Goal: Information Seeking & Learning: Learn about a topic

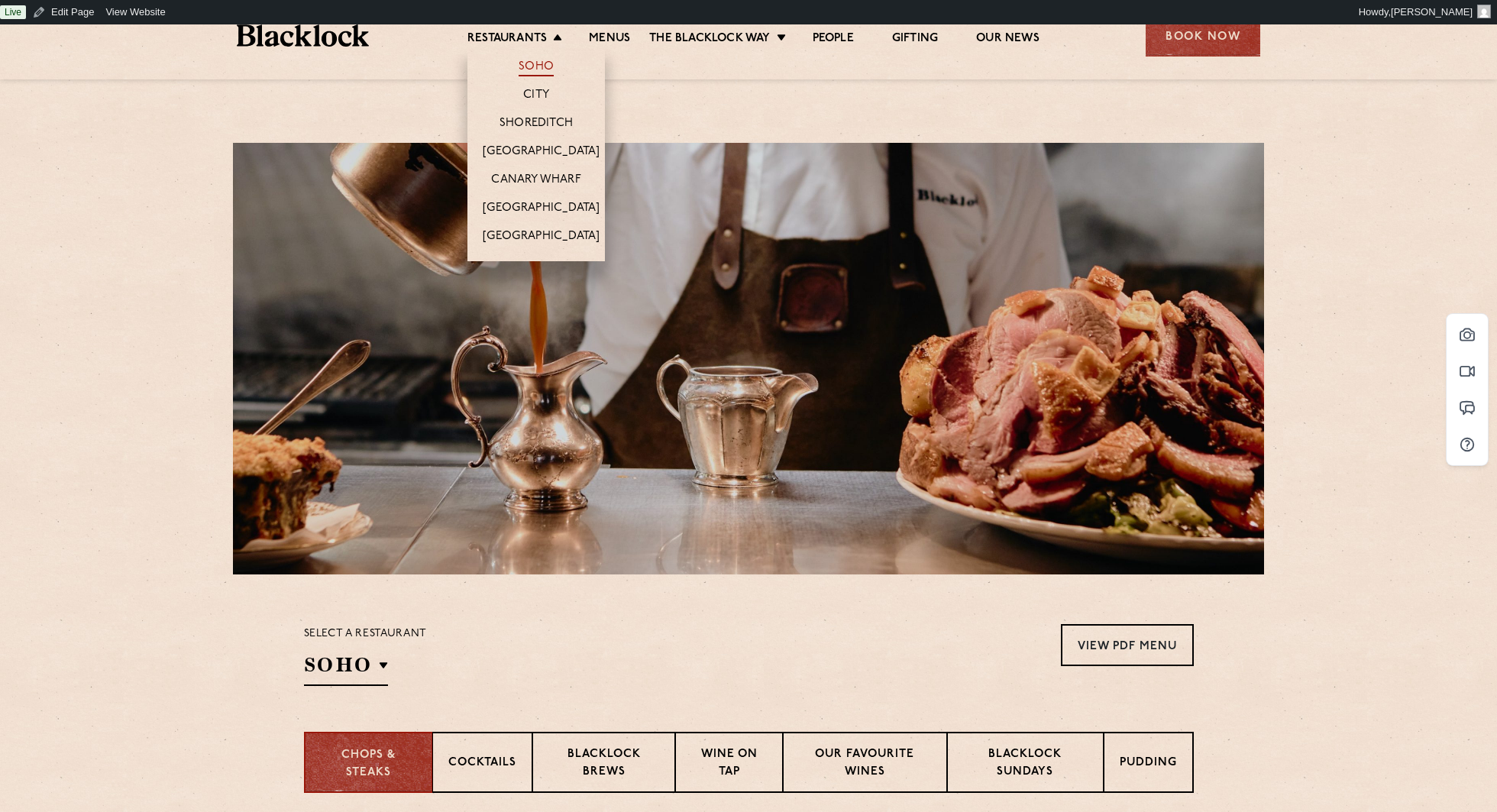
click at [540, 65] on link "Soho" at bounding box center [536, 68] width 35 height 17
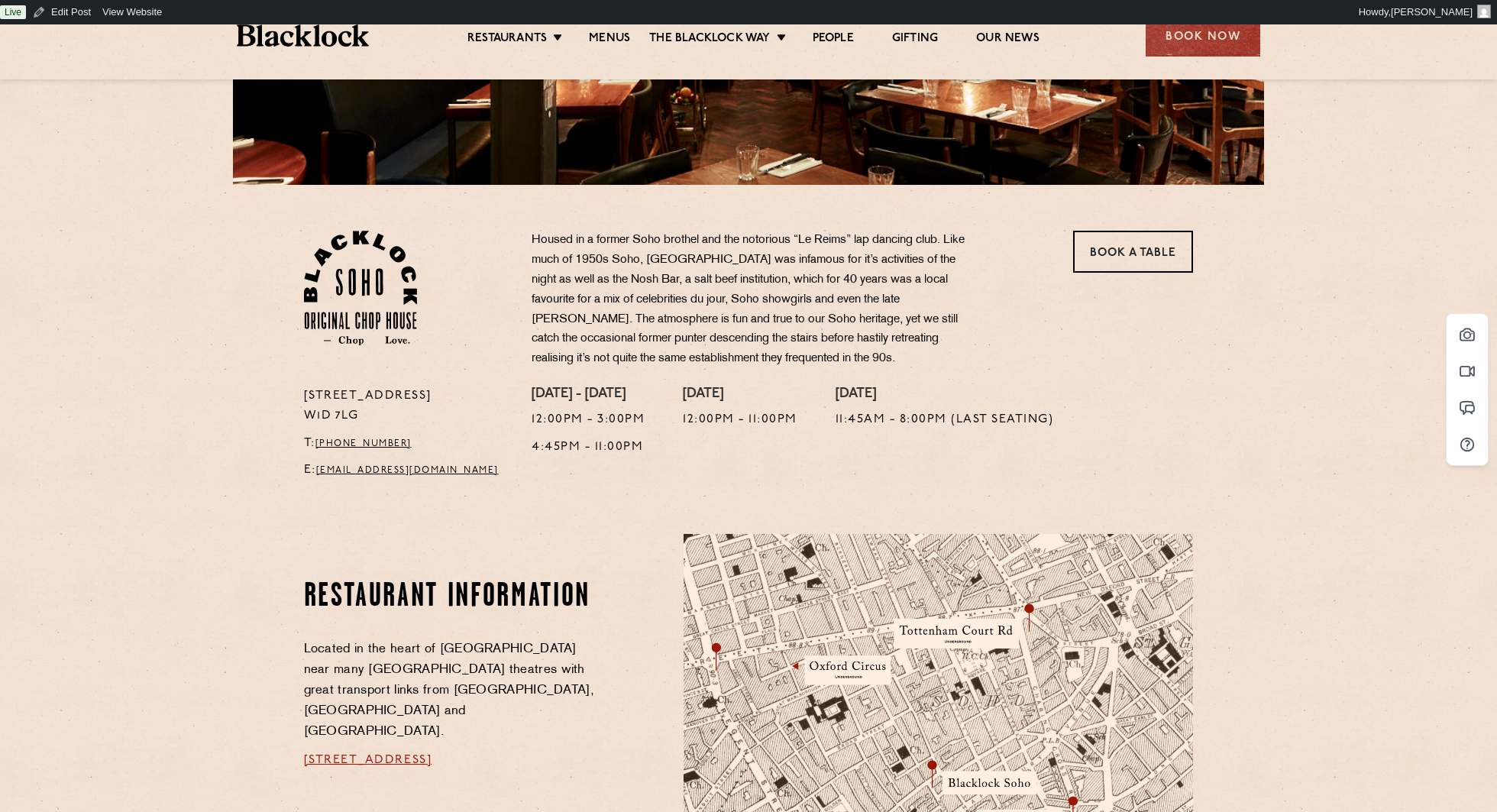
scroll to position [392, 0]
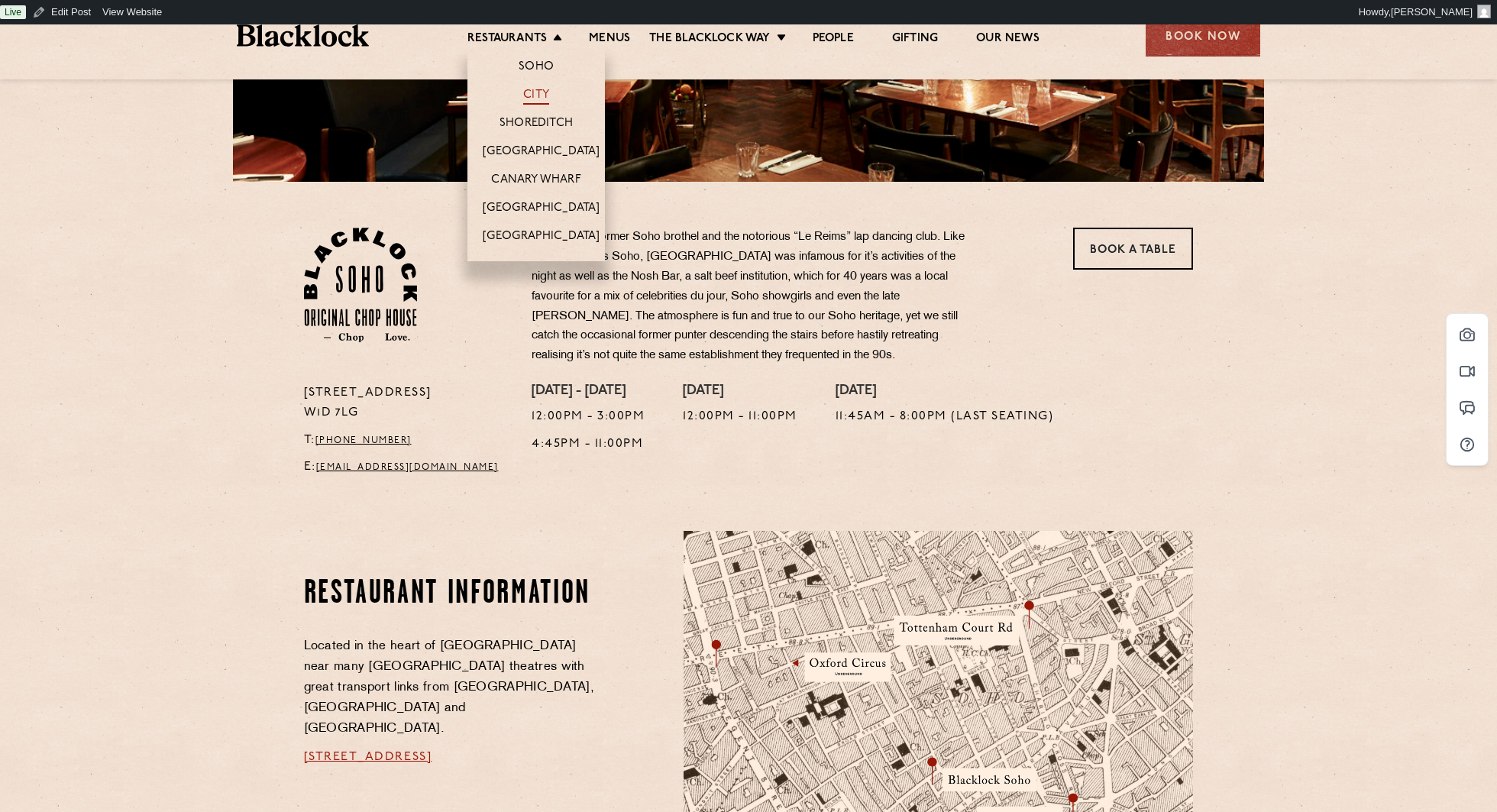
click at [531, 93] on link "City" at bounding box center [536, 96] width 26 height 17
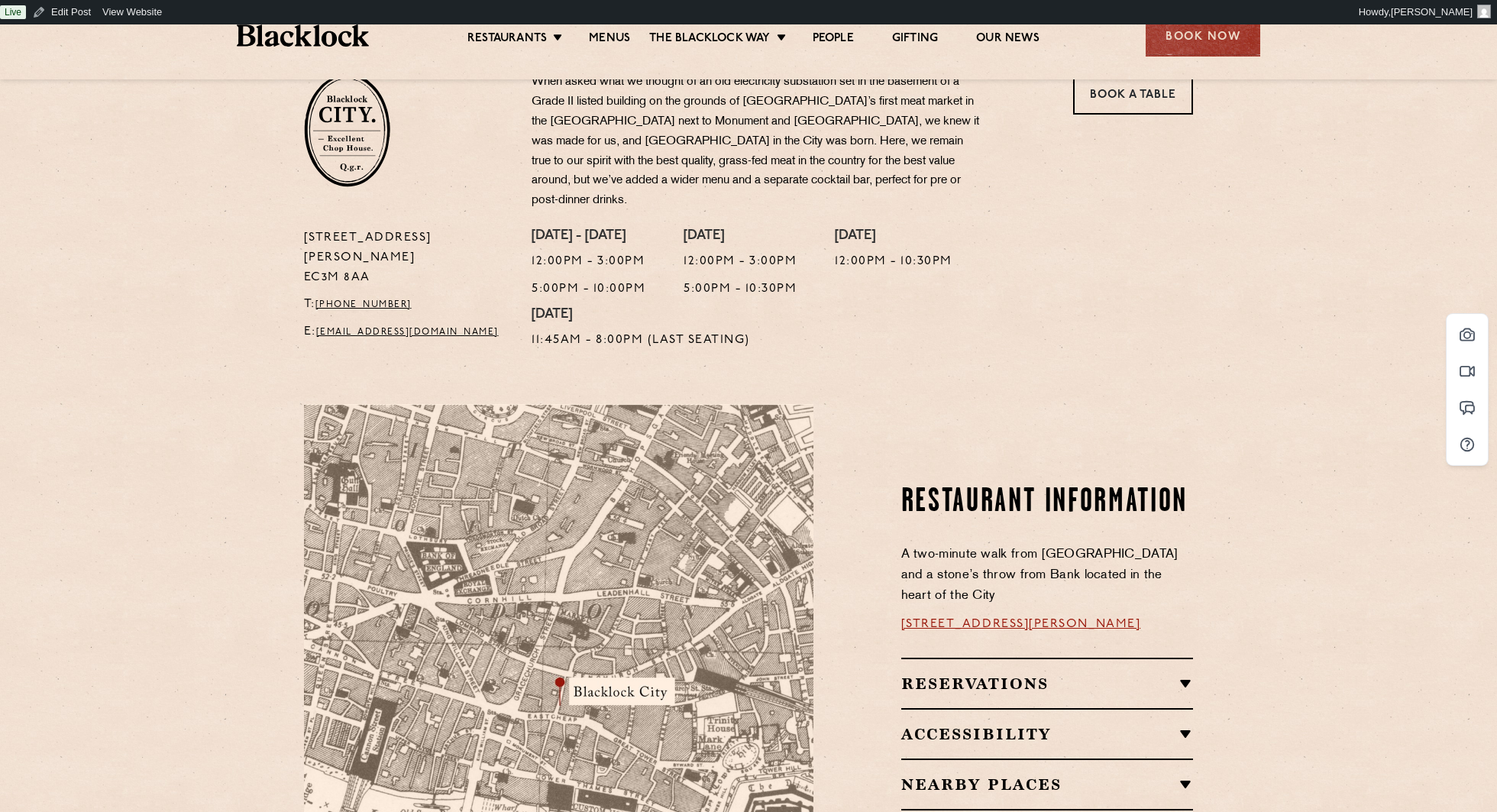
scroll to position [525, 0]
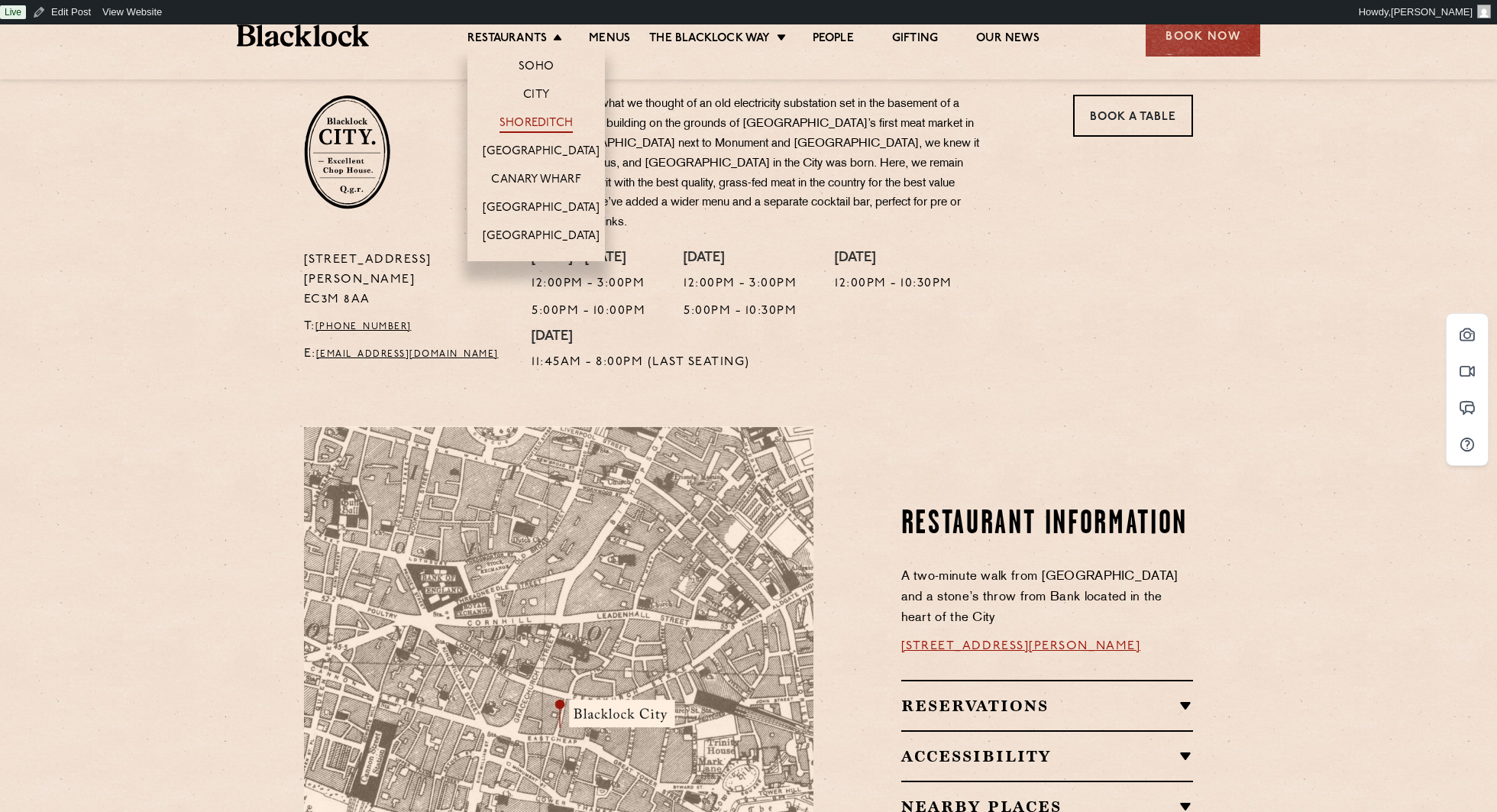
click at [541, 118] on link "Shoreditch" at bounding box center [536, 125] width 73 height 17
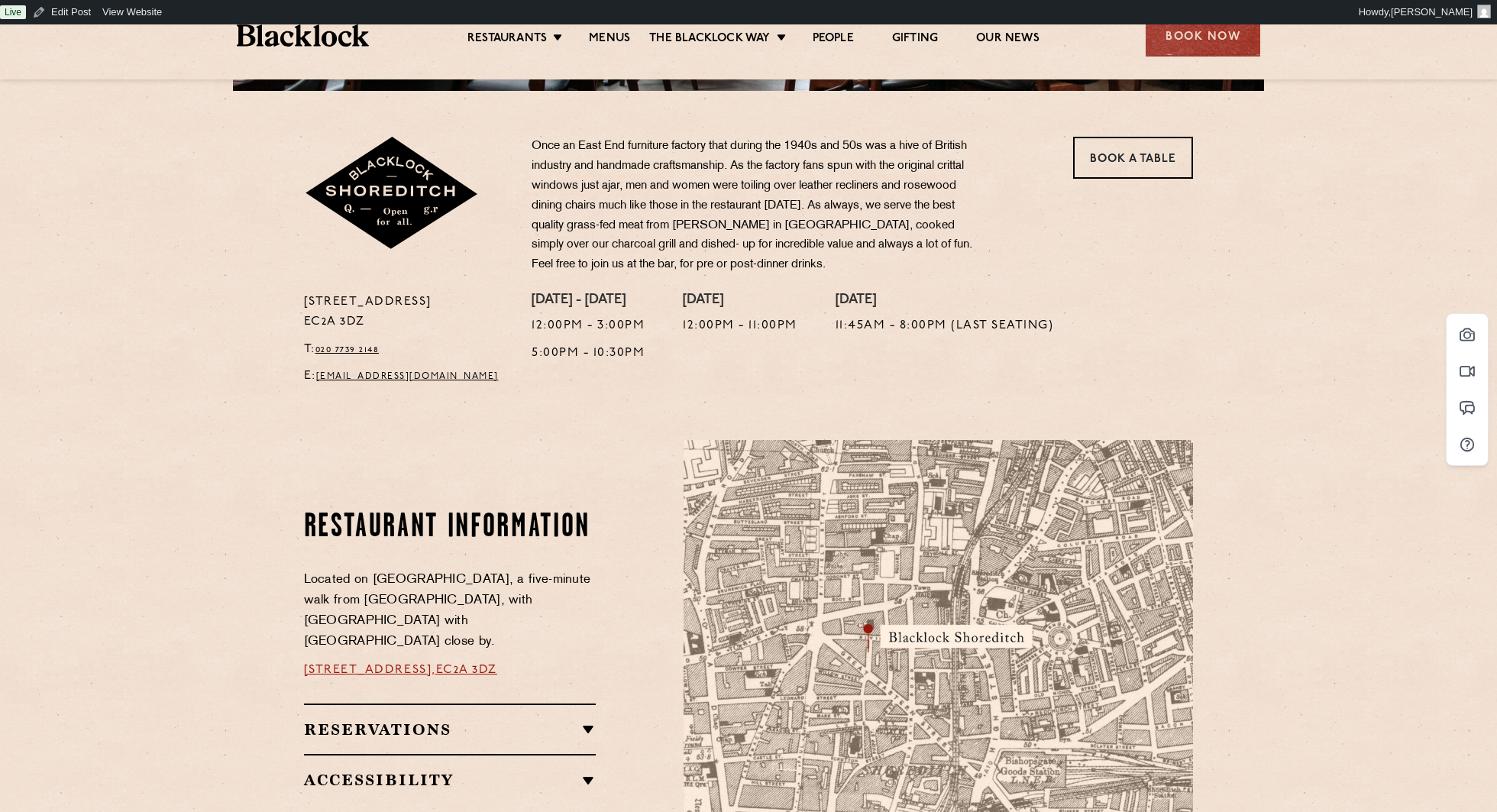
scroll to position [499, 0]
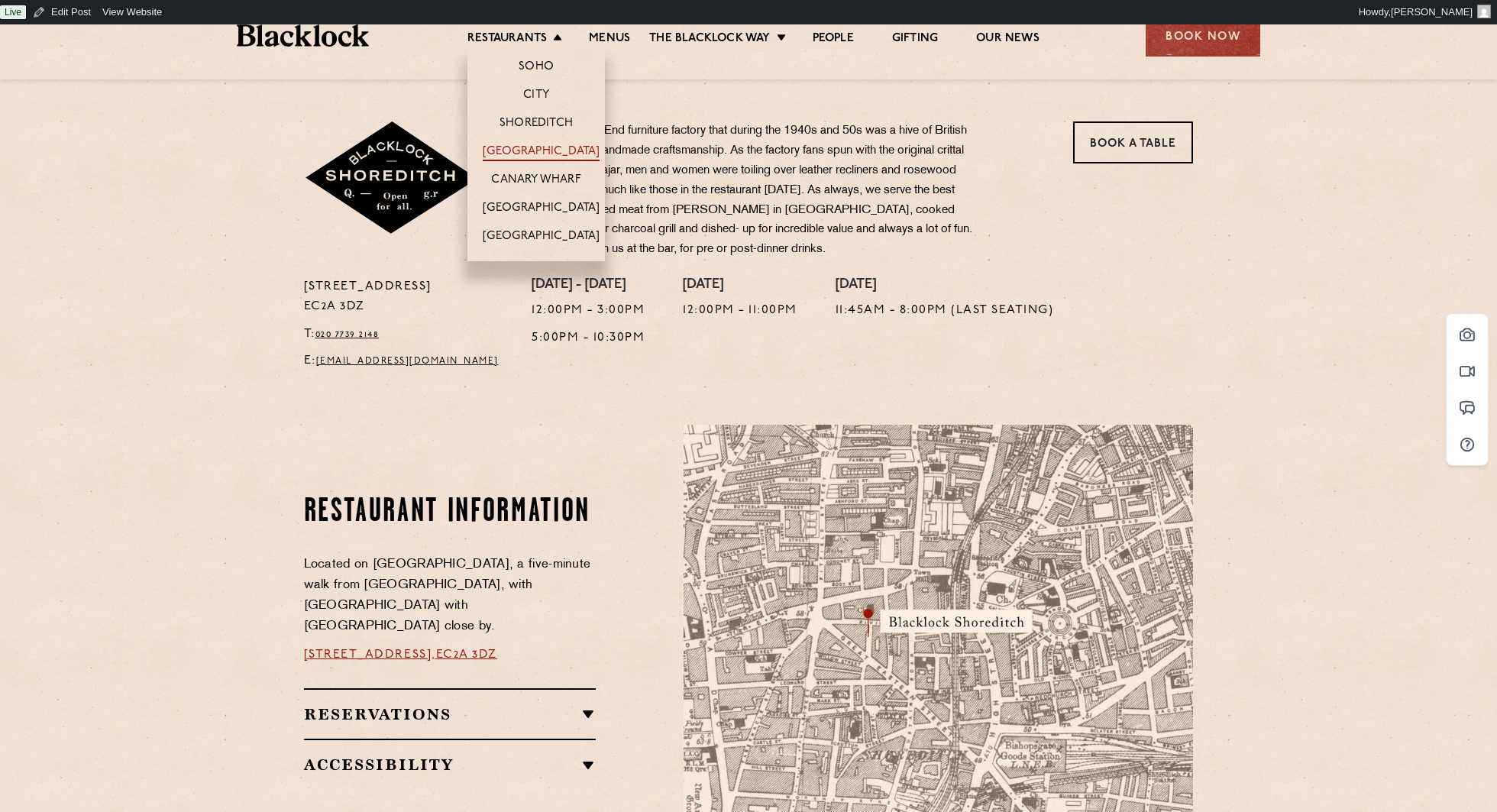
click at [543, 158] on link "[GEOGRAPHIC_DATA]" at bounding box center [541, 152] width 117 height 17
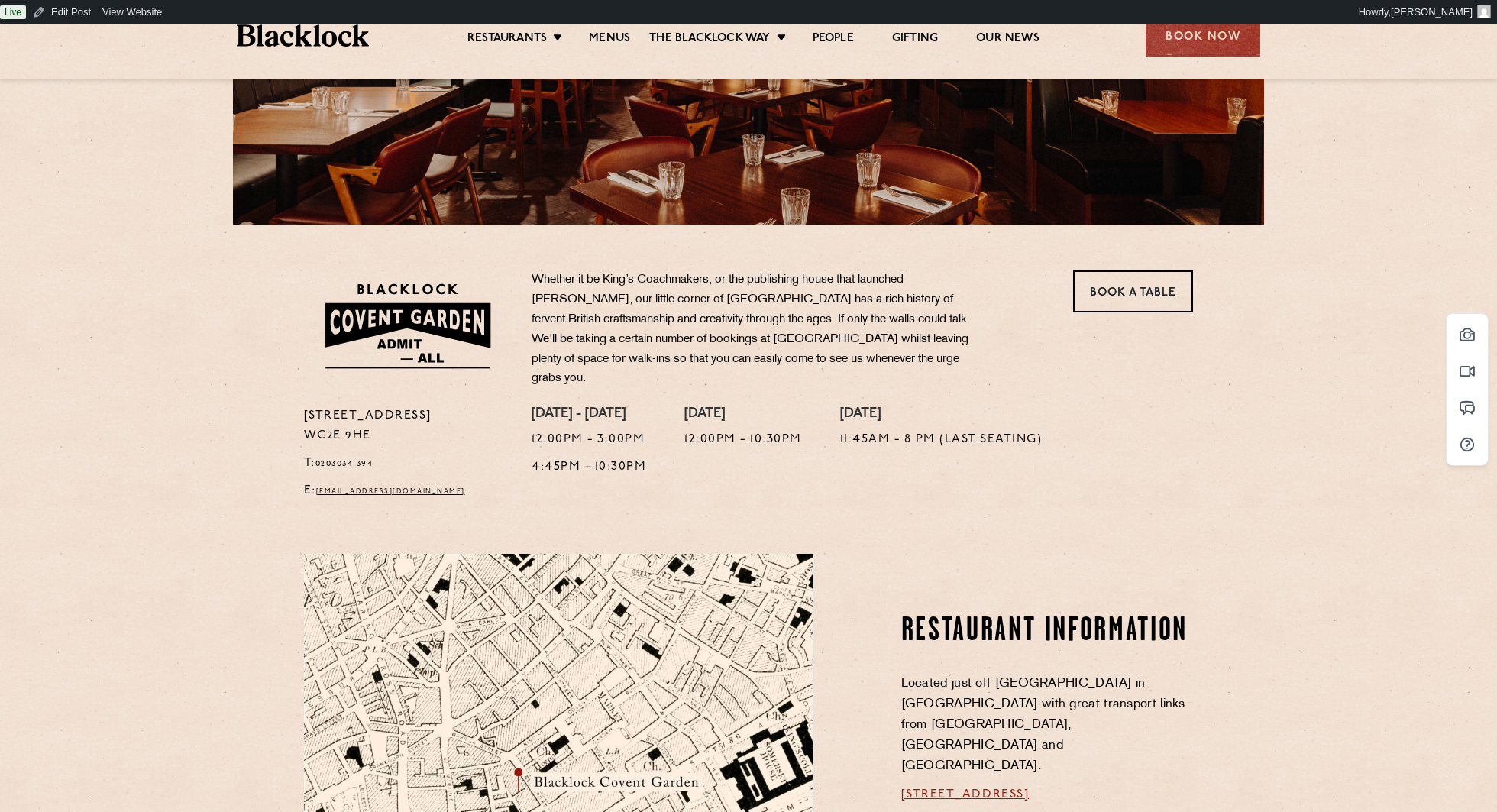
scroll to position [392, 0]
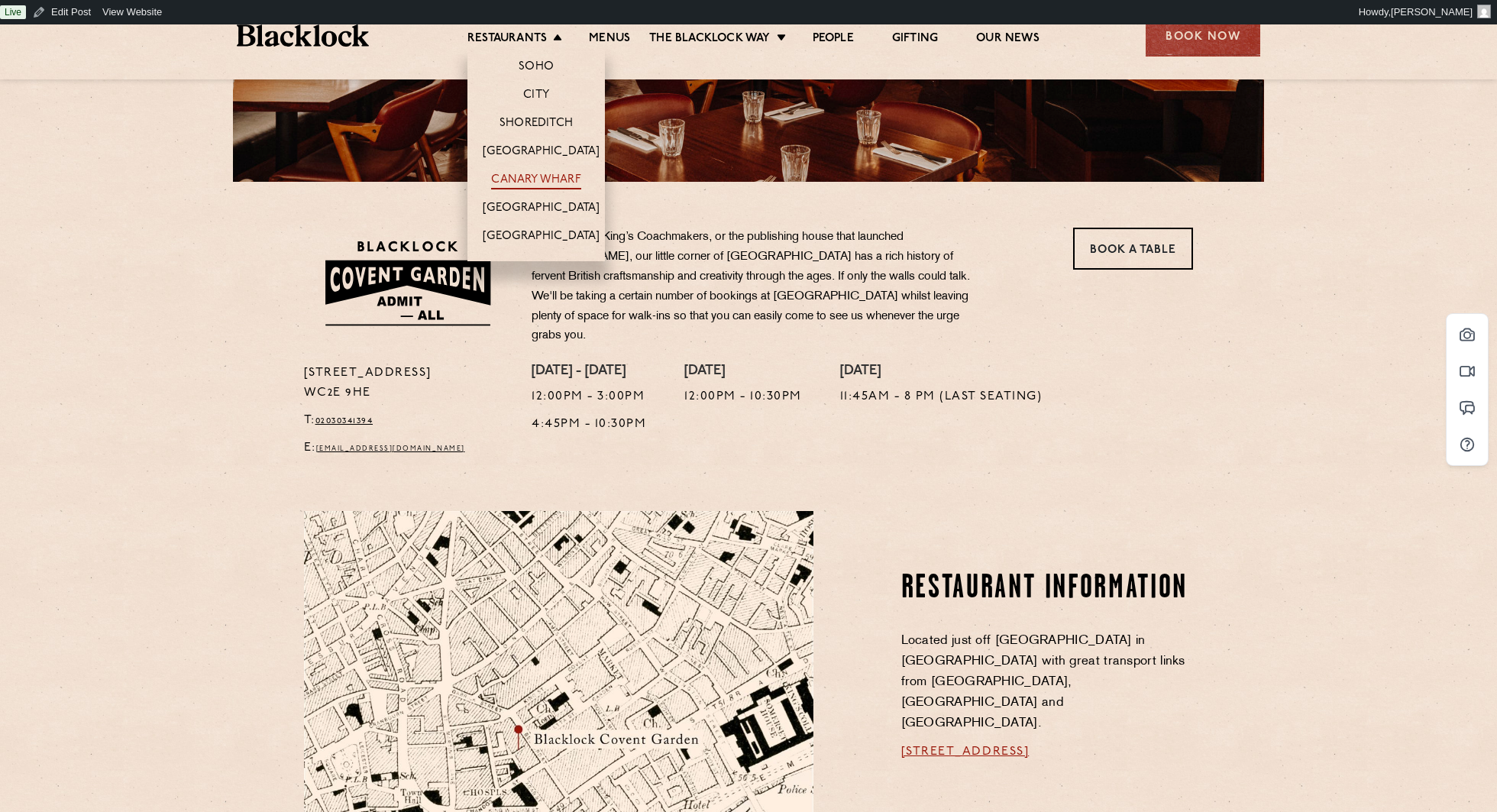
click at [522, 184] on link "Canary Wharf" at bounding box center [535, 180] width 89 height 17
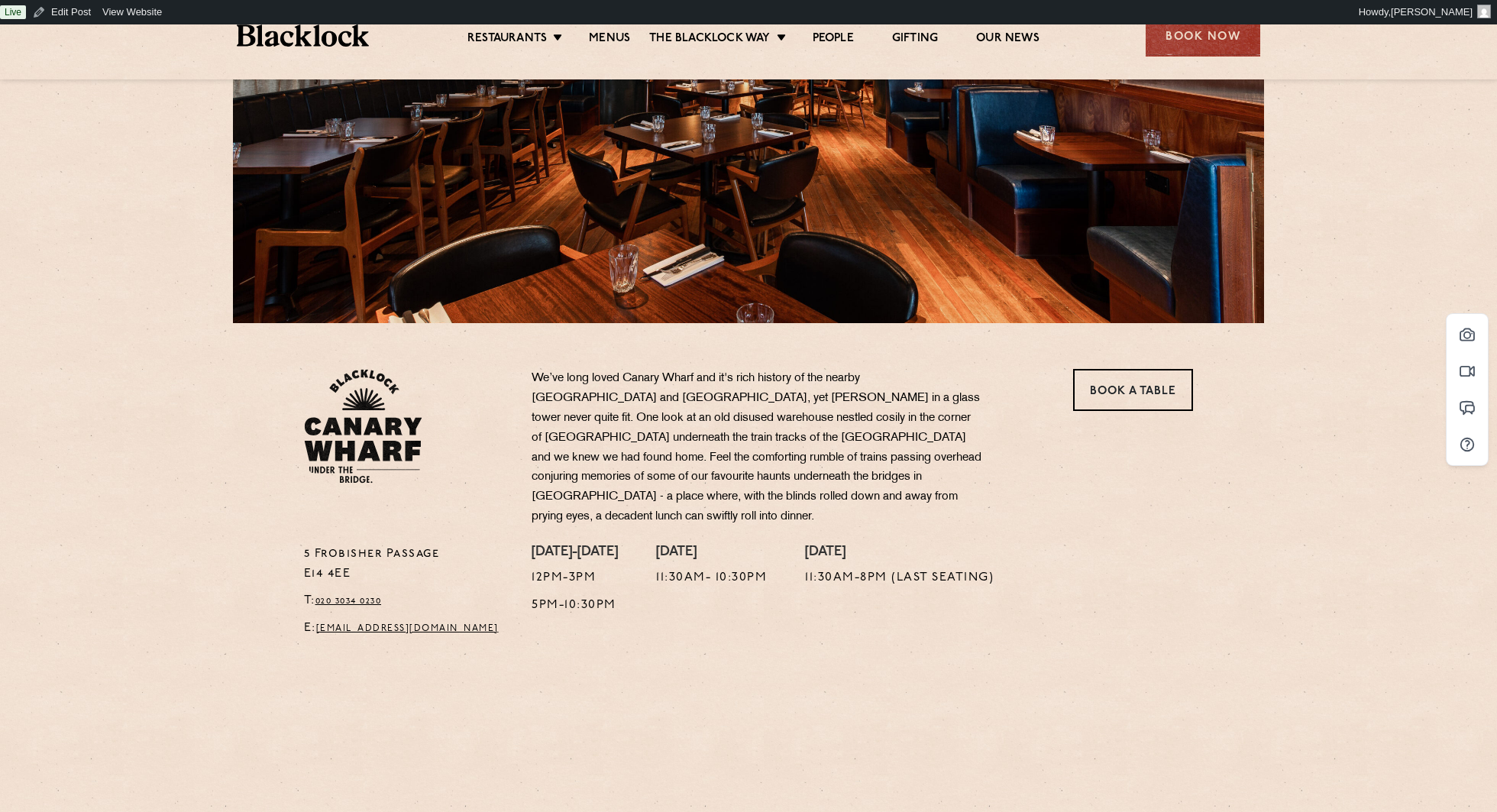
scroll to position [472, 0]
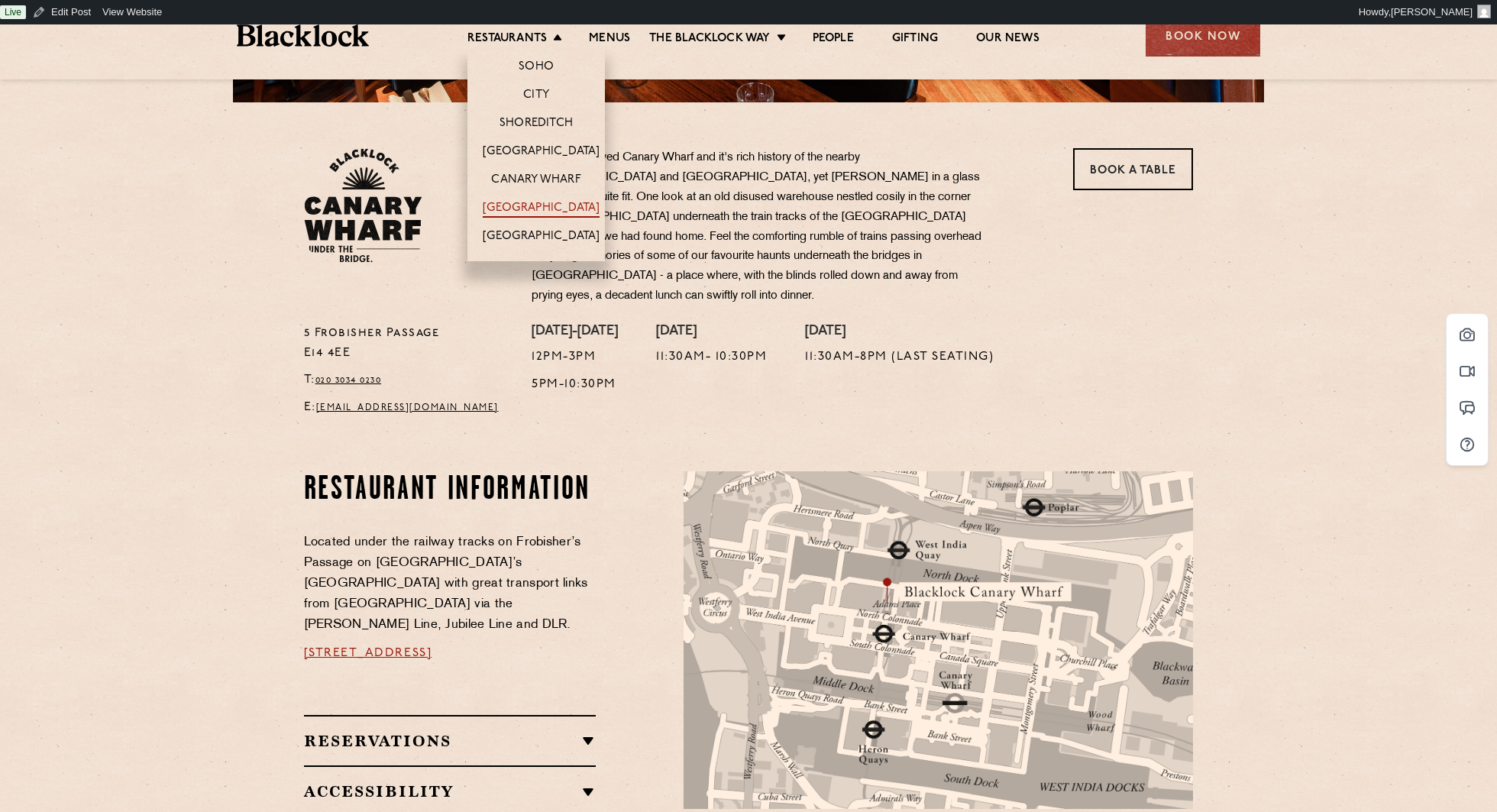
click at [546, 211] on link "[GEOGRAPHIC_DATA]" at bounding box center [541, 209] width 117 height 17
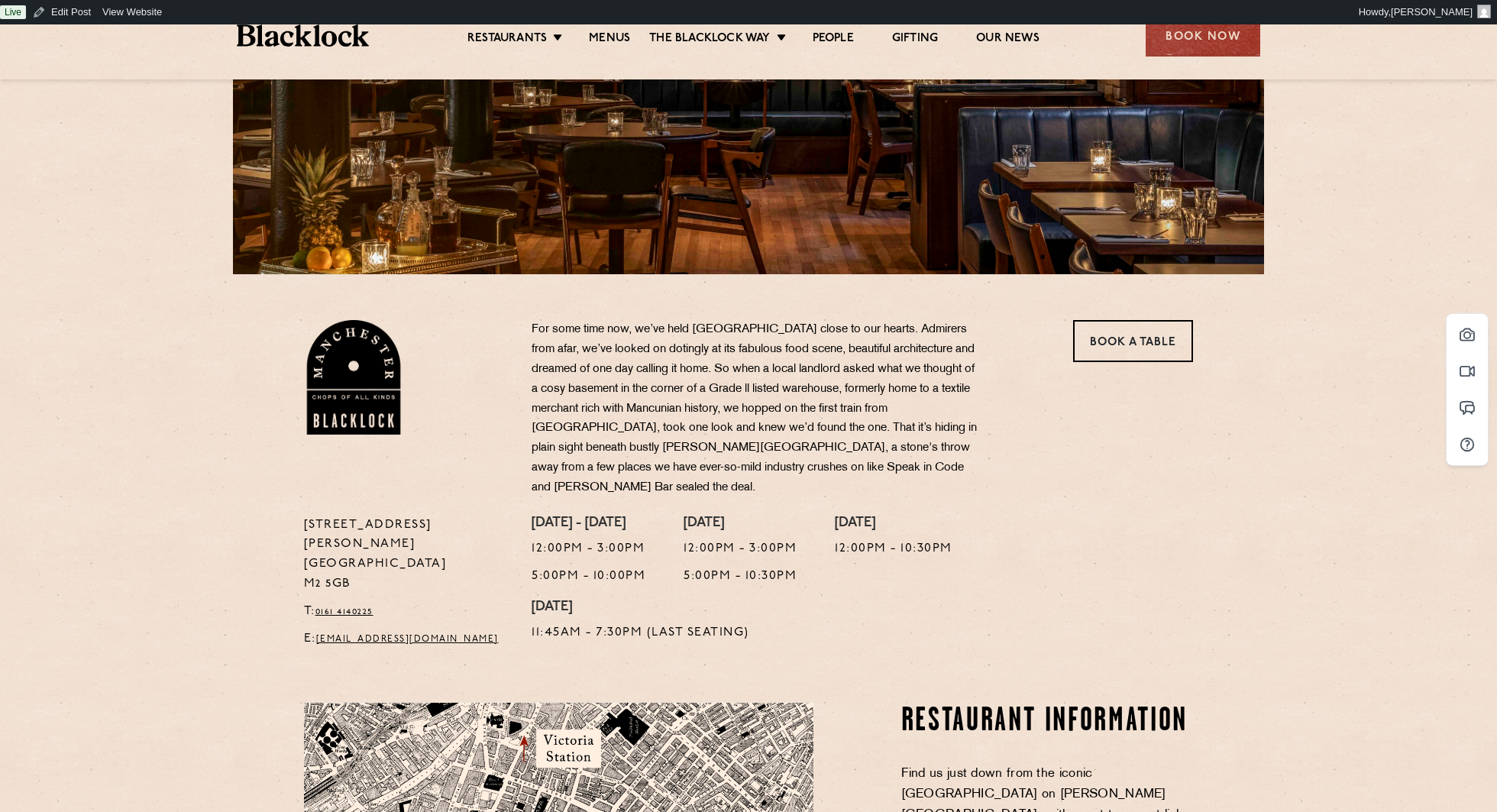
scroll to position [301, 0]
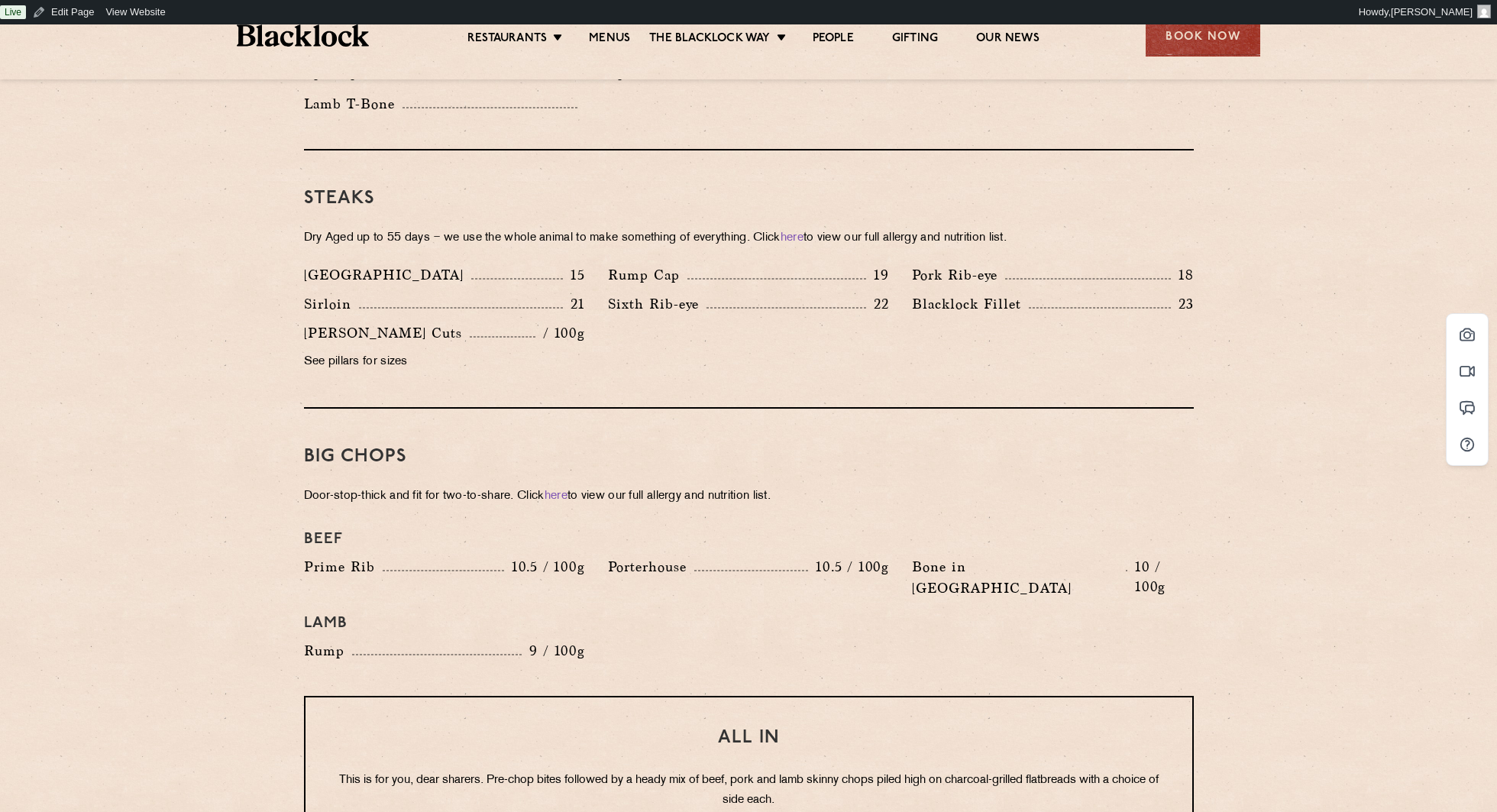
scroll to position [1351, 0]
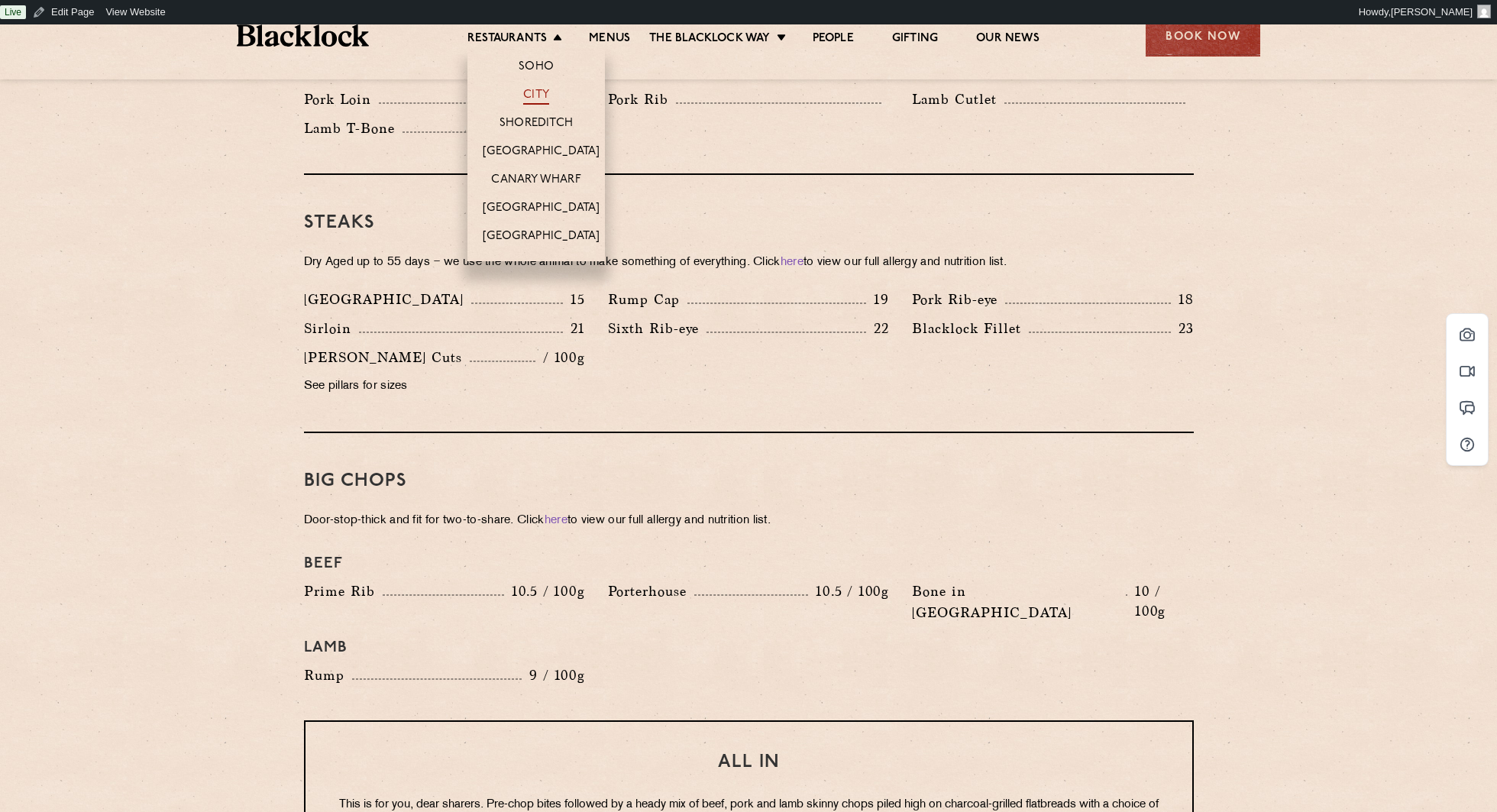
click at [535, 96] on link "City" at bounding box center [536, 96] width 26 height 17
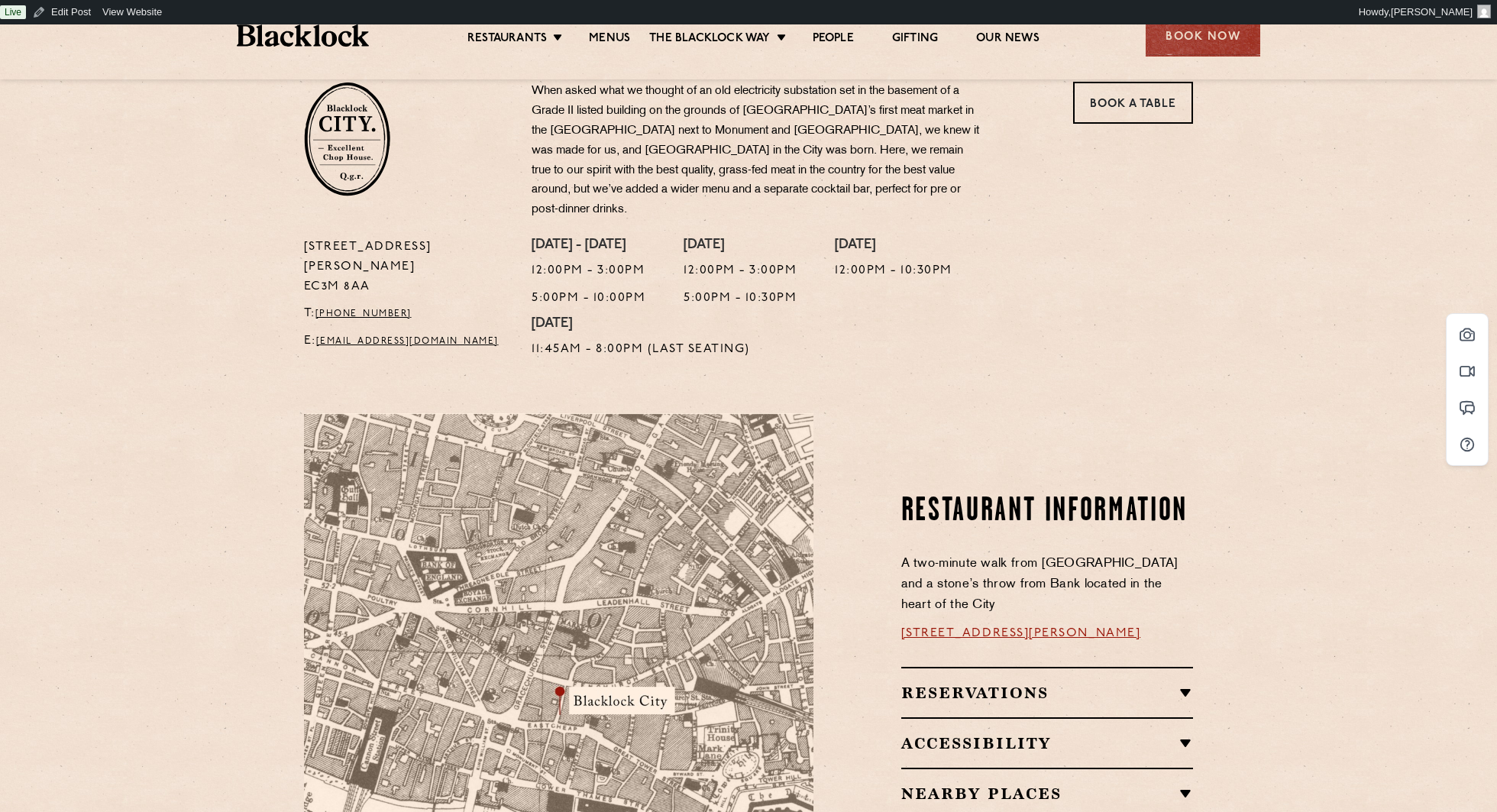
scroll to position [342, 0]
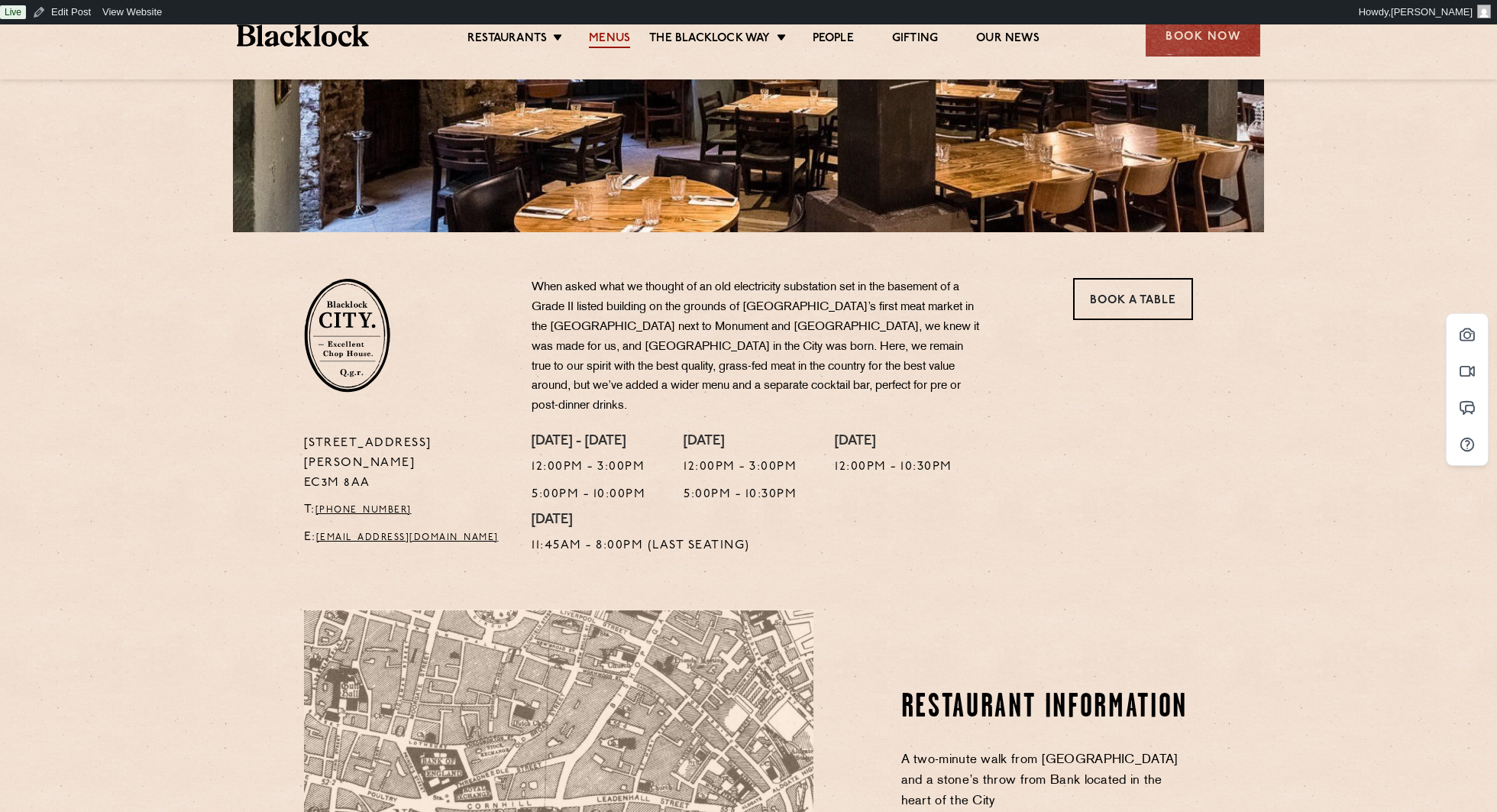
click at [625, 36] on link "Menus" at bounding box center [610, 40] width 42 height 17
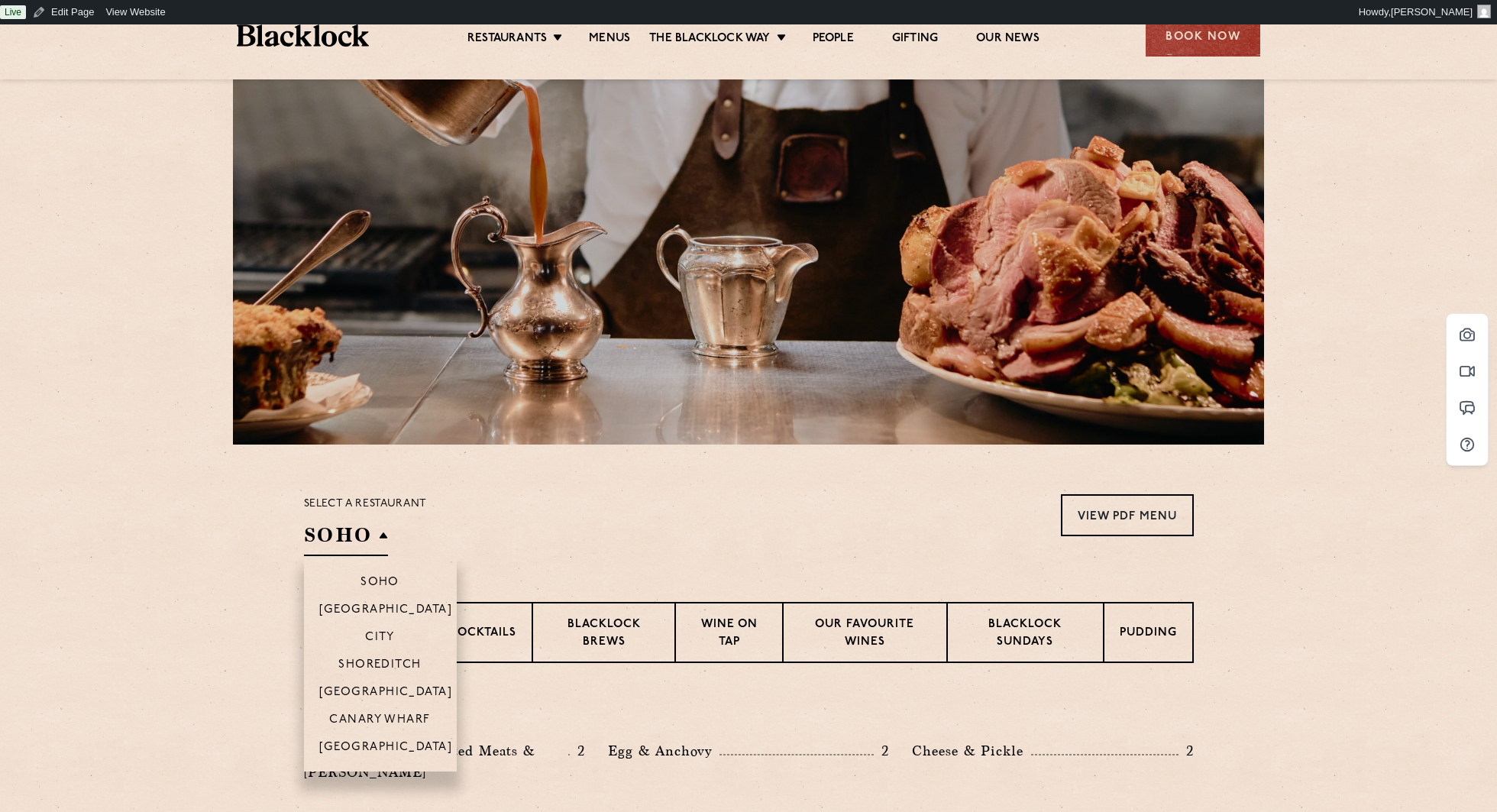
scroll to position [133, 0]
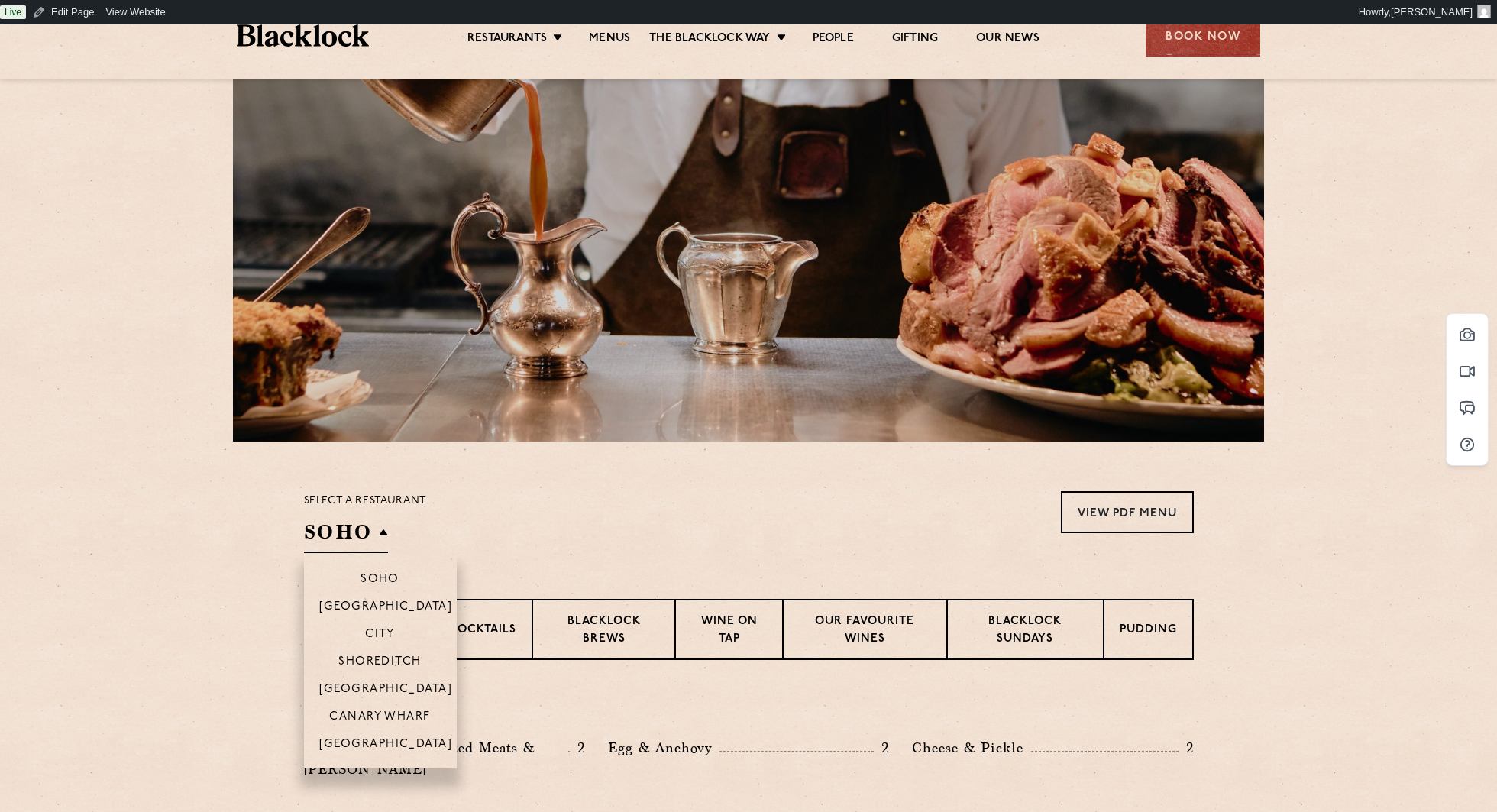
click at [356, 535] on h2 "SOHO" at bounding box center [346, 536] width 84 height 34
click at [385, 632] on p "City" at bounding box center [380, 635] width 30 height 15
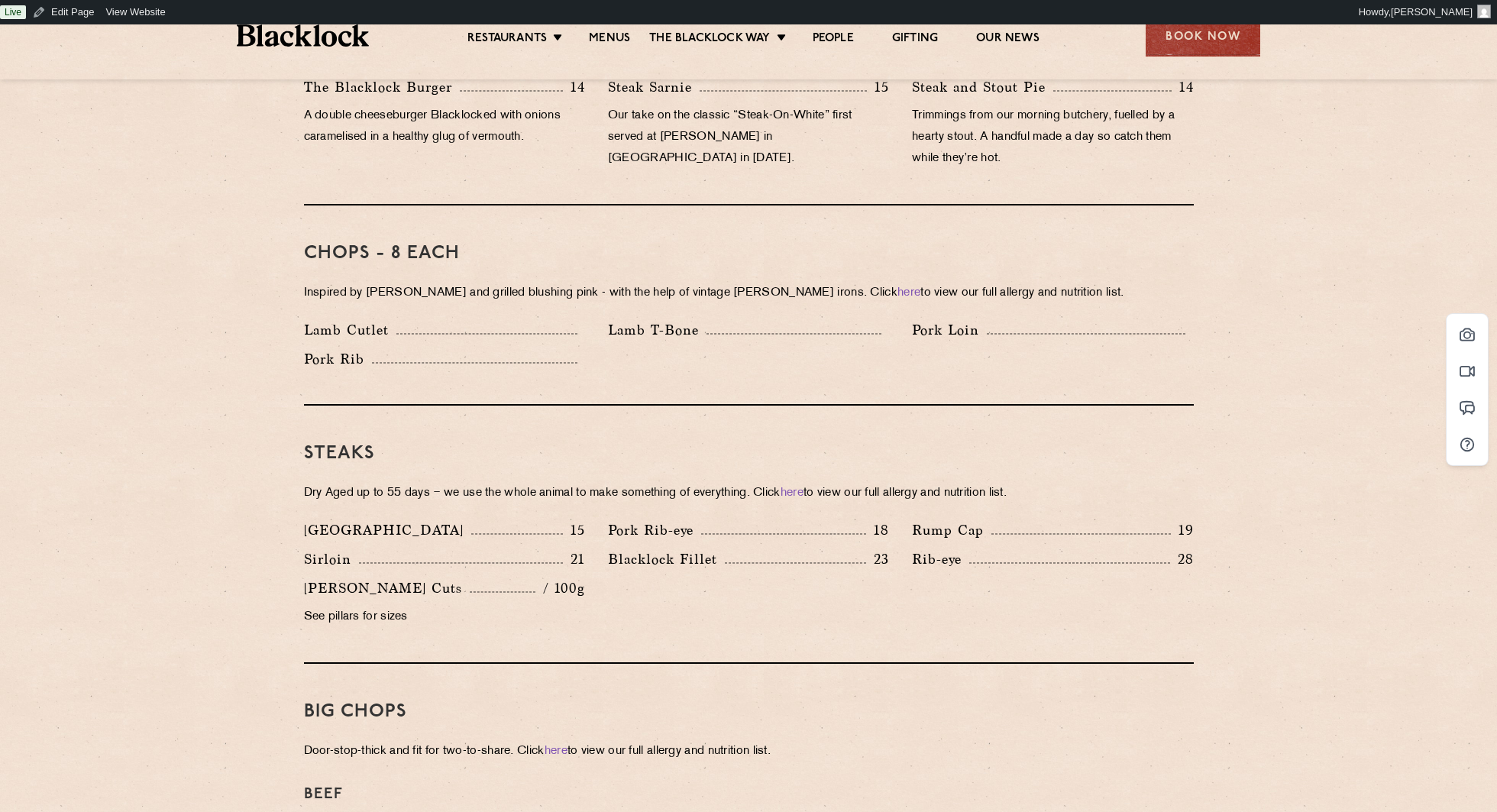
scroll to position [1375, 0]
